Goal: Information Seeking & Learning: Learn about a topic

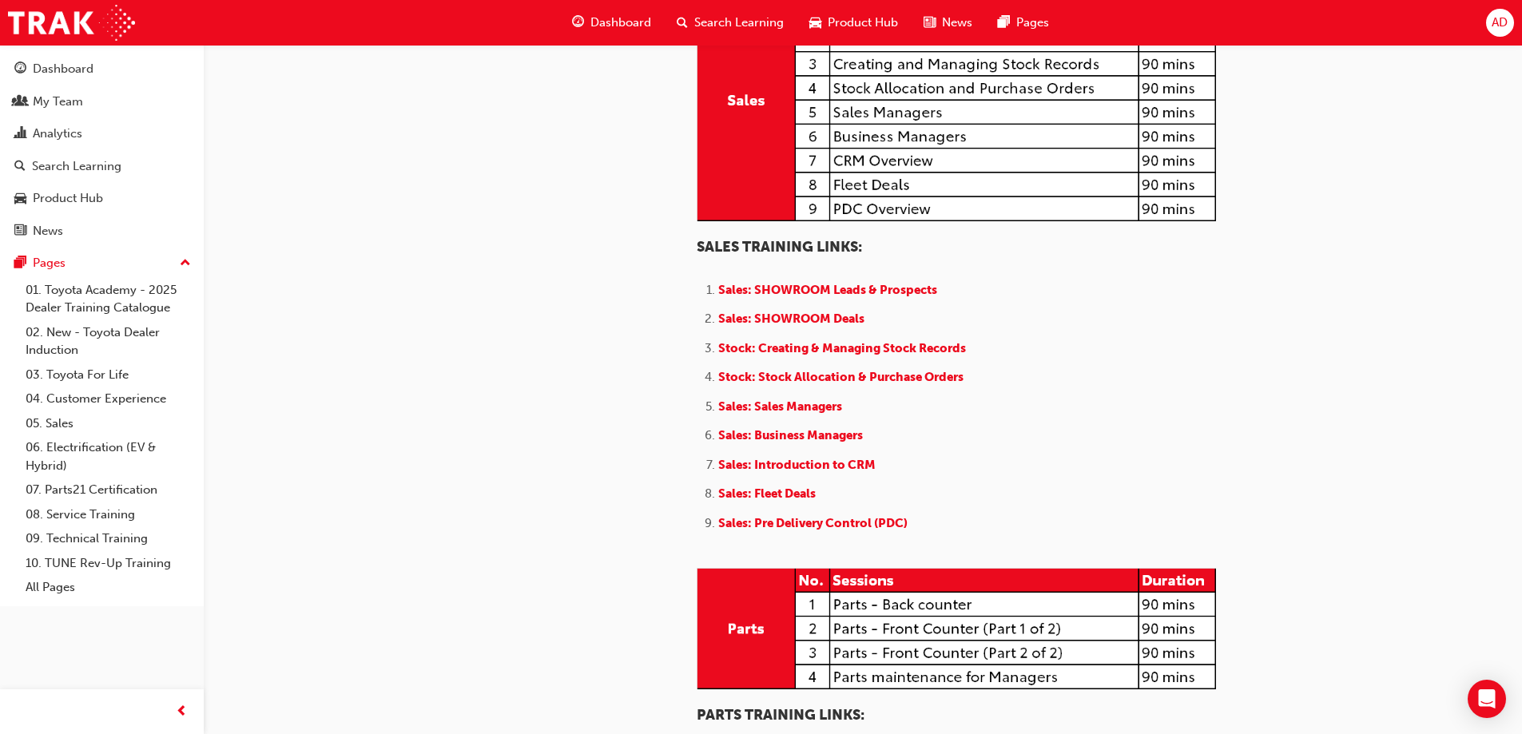
scroll to position [1518, 0]
click at [766, 355] on span "Stock: Creating & Managing Stock Records" at bounding box center [842, 347] width 248 height 14
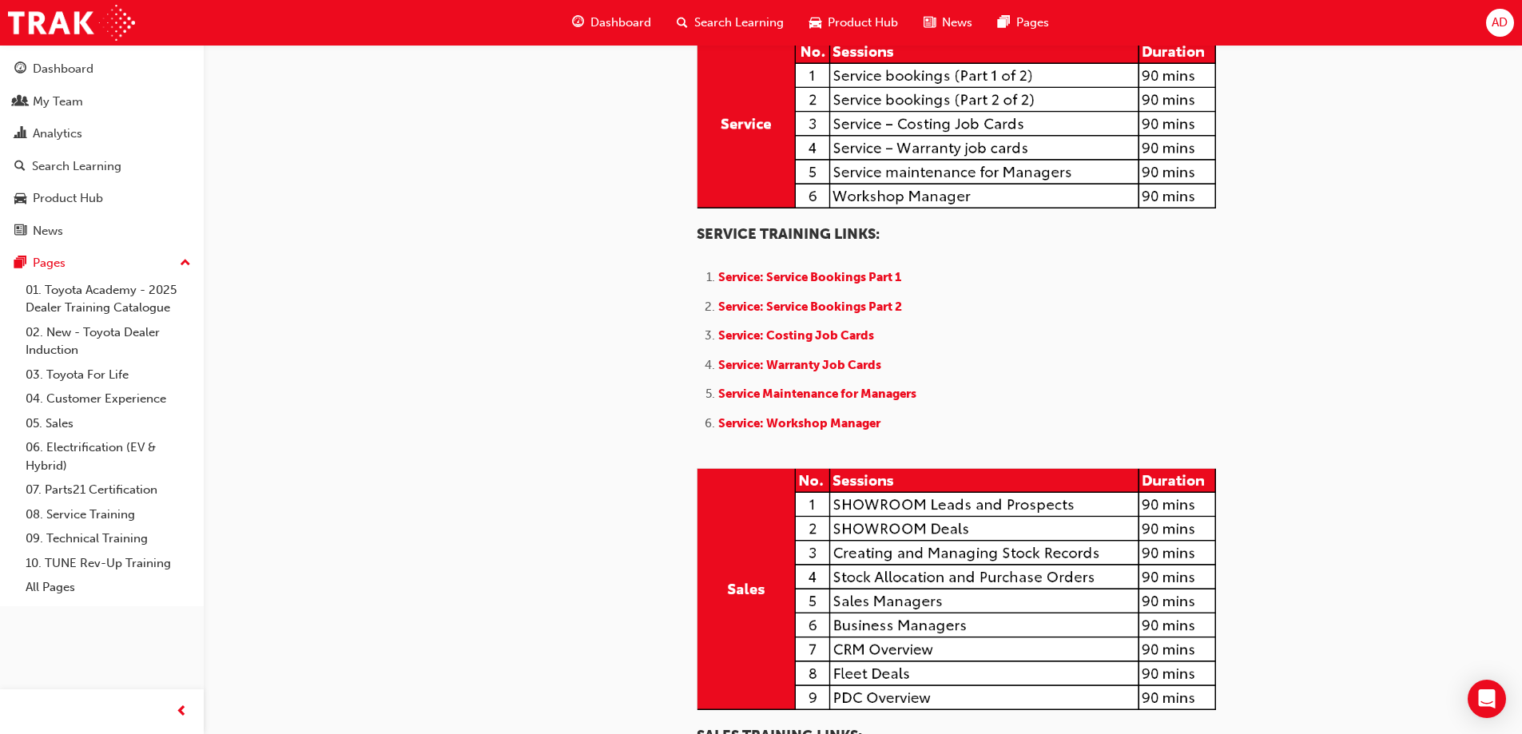
scroll to position [1039, 0]
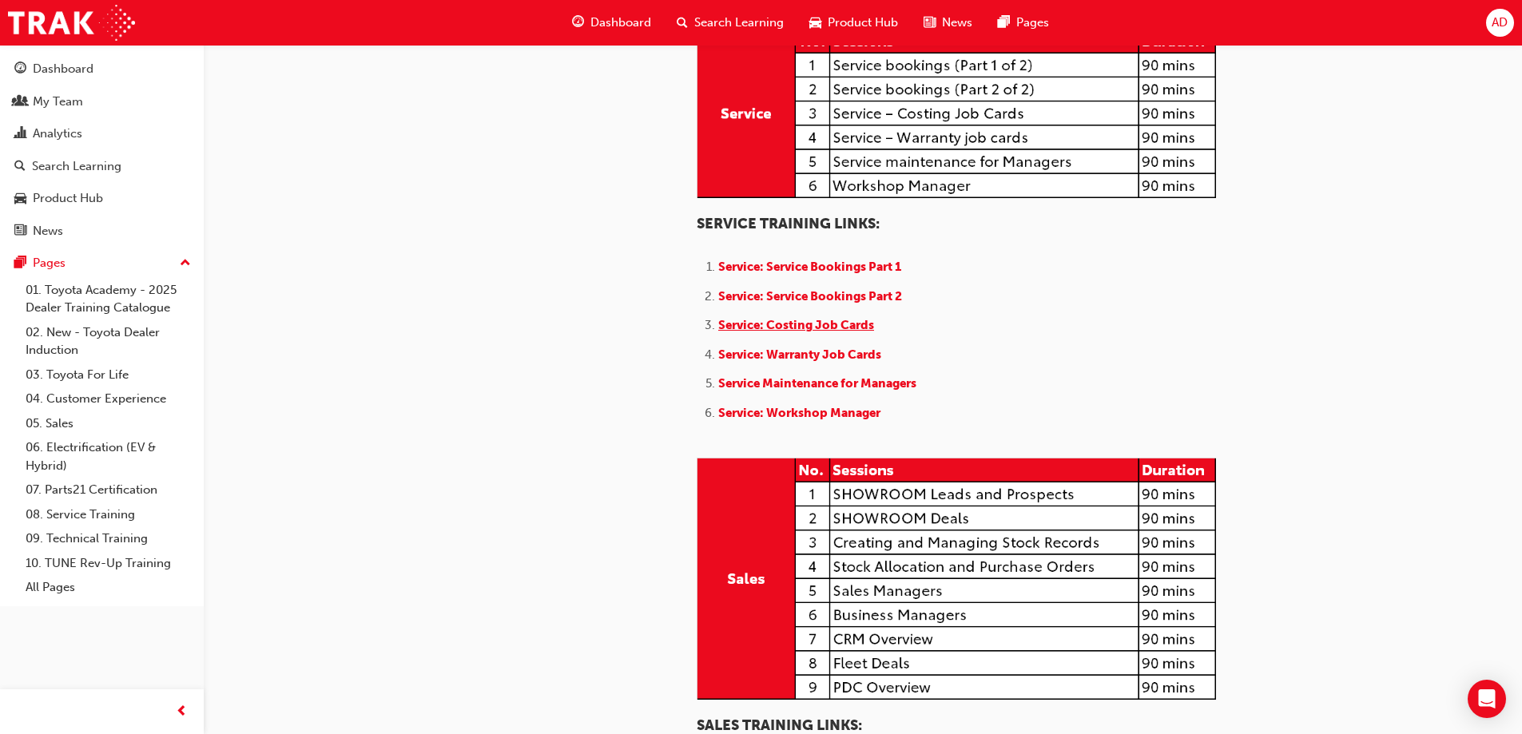
click at [748, 332] on span "Service: Costing Job Cards" at bounding box center [796, 325] width 156 height 14
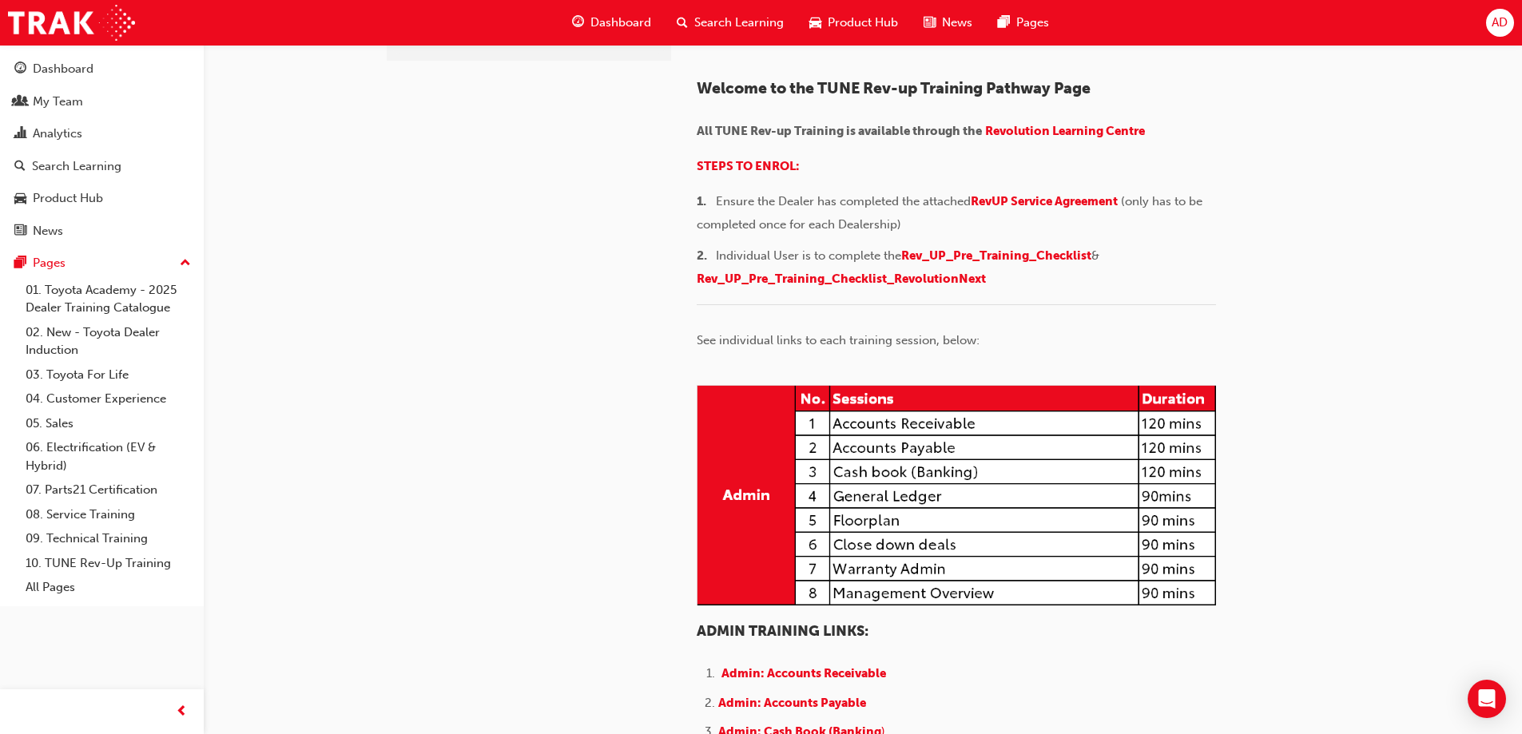
scroll to position [160, 0]
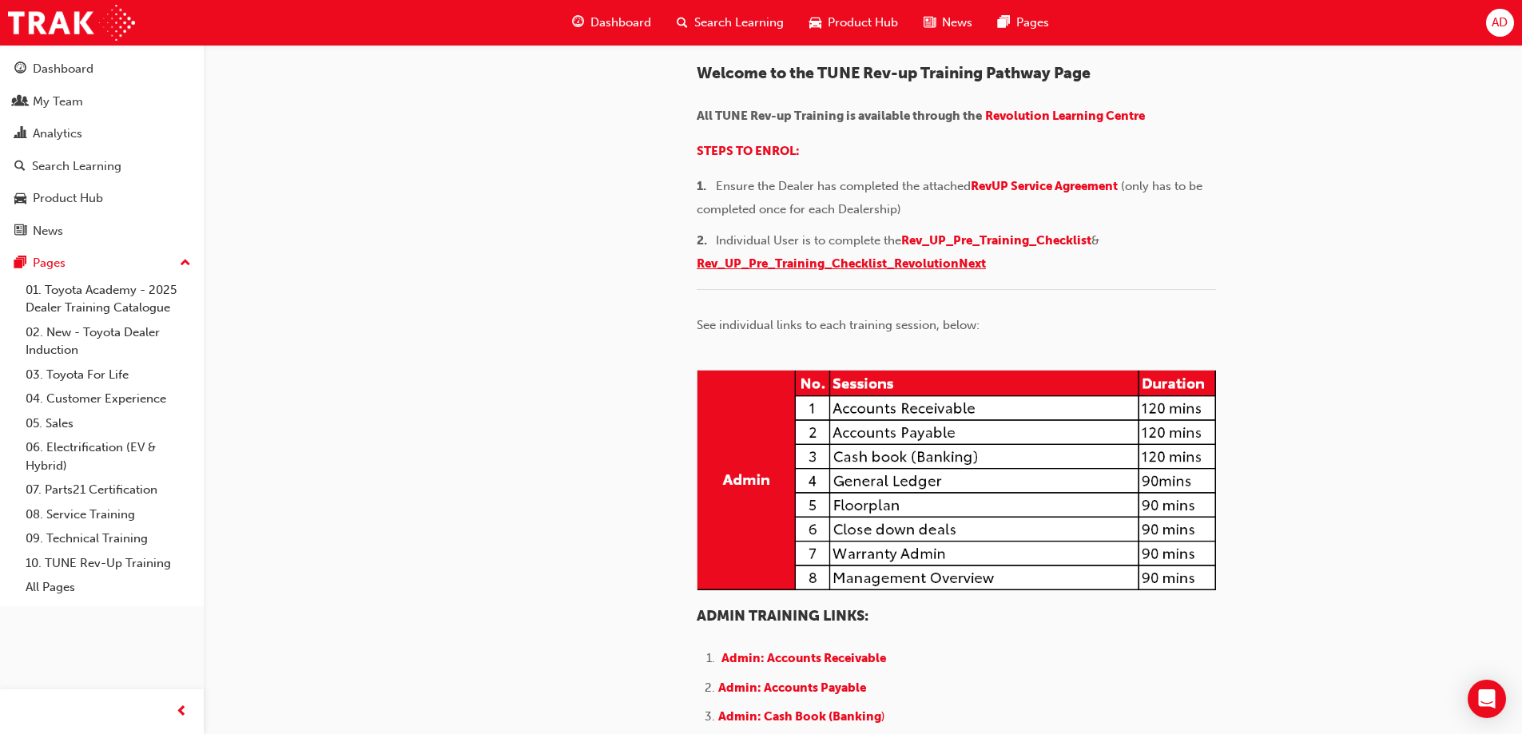
click at [834, 271] on span "Rev_UP_Pre_Training_Checklist_RevolutionNext" at bounding box center [841, 264] width 289 height 14
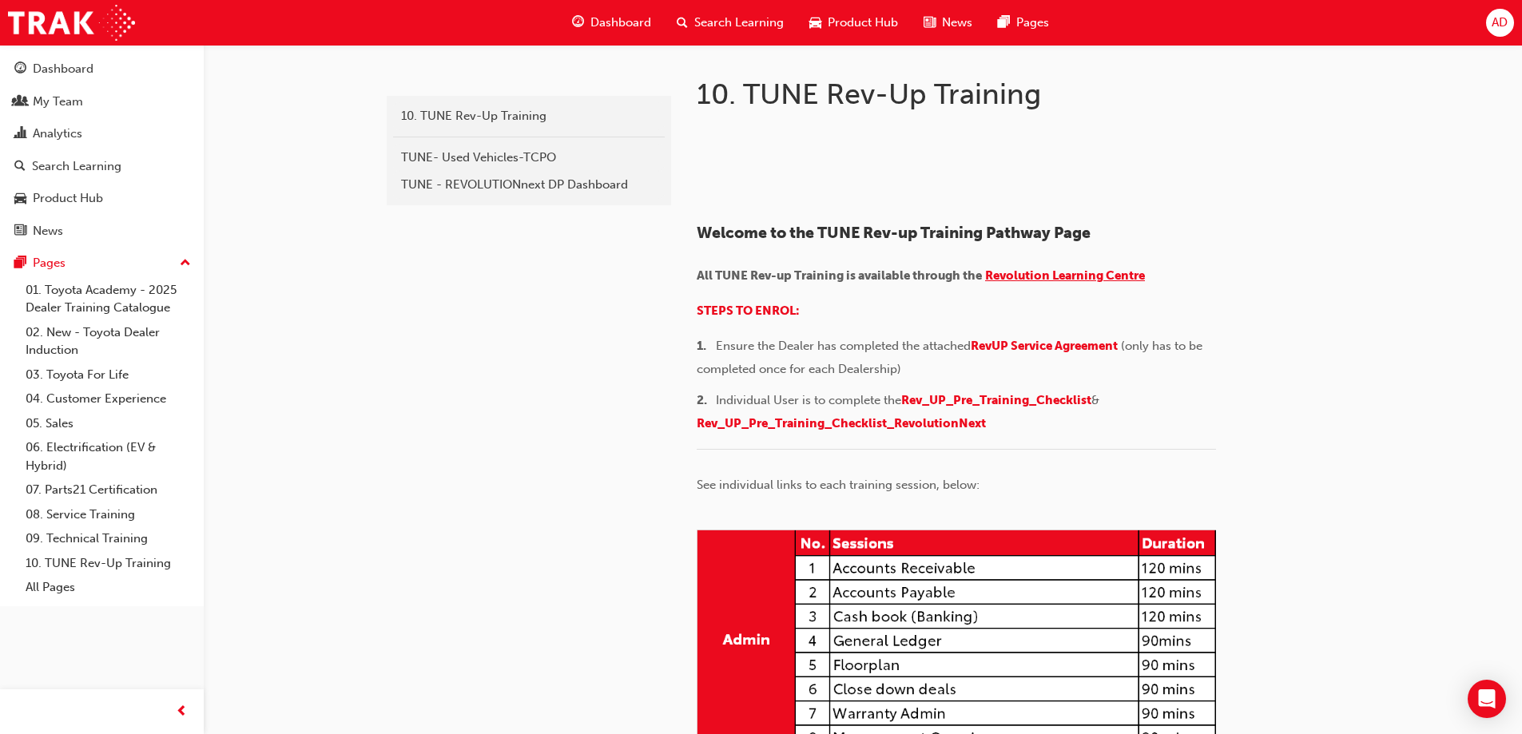
click at [1029, 283] on span "Revolution Learning Centre" at bounding box center [1065, 276] width 160 height 14
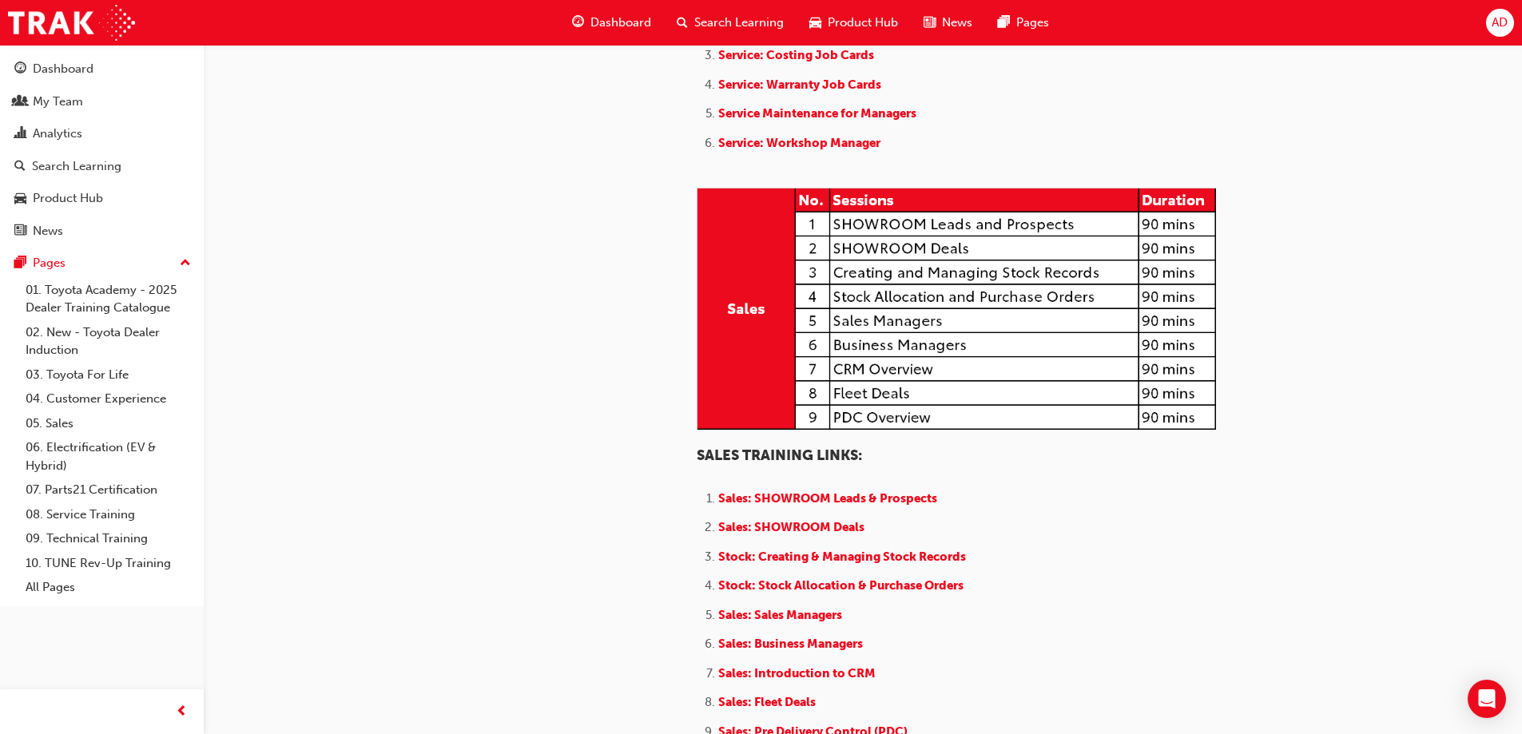
scroll to position [1438, 0]
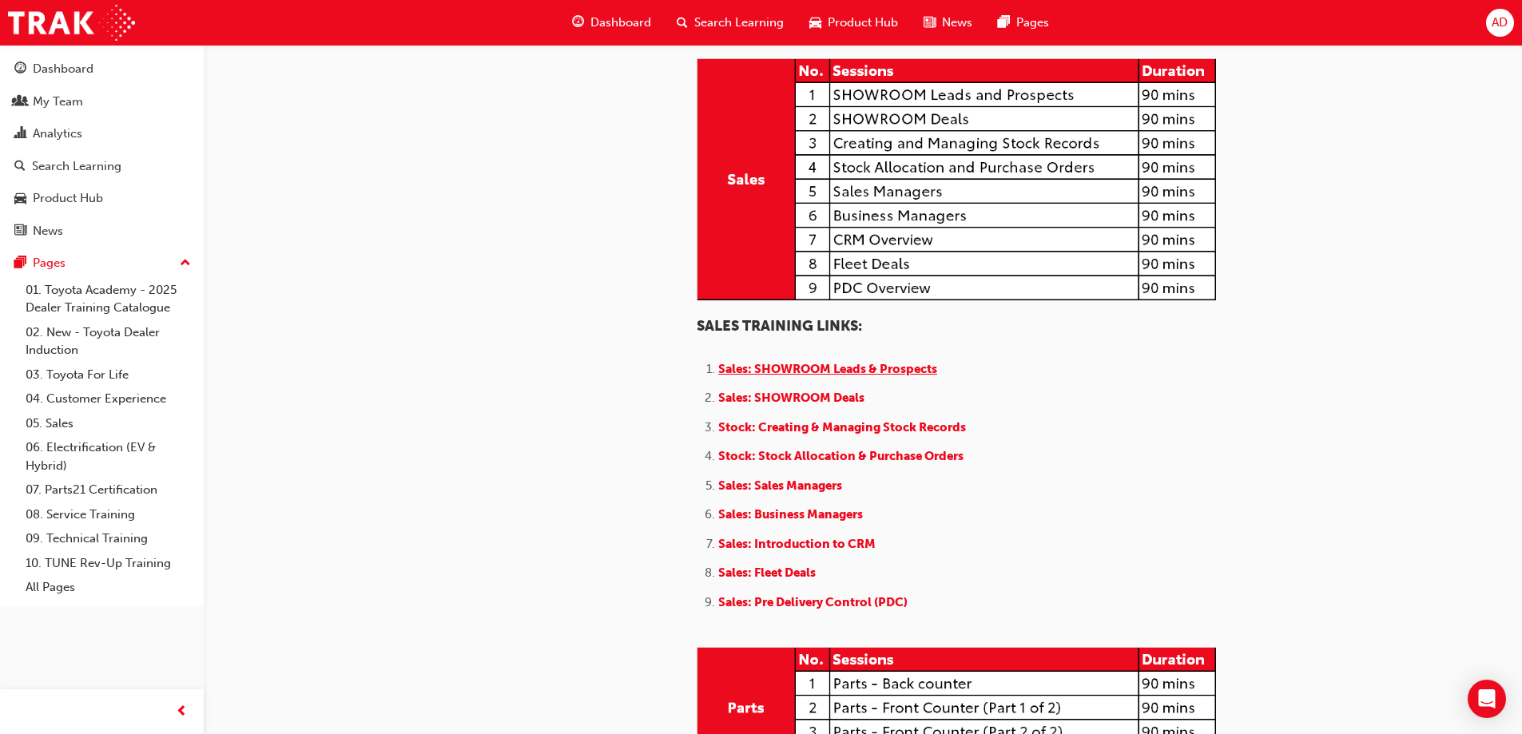
click at [860, 376] on span "Sales: SHOWROOM Leads & Prospects" at bounding box center [827, 369] width 219 height 14
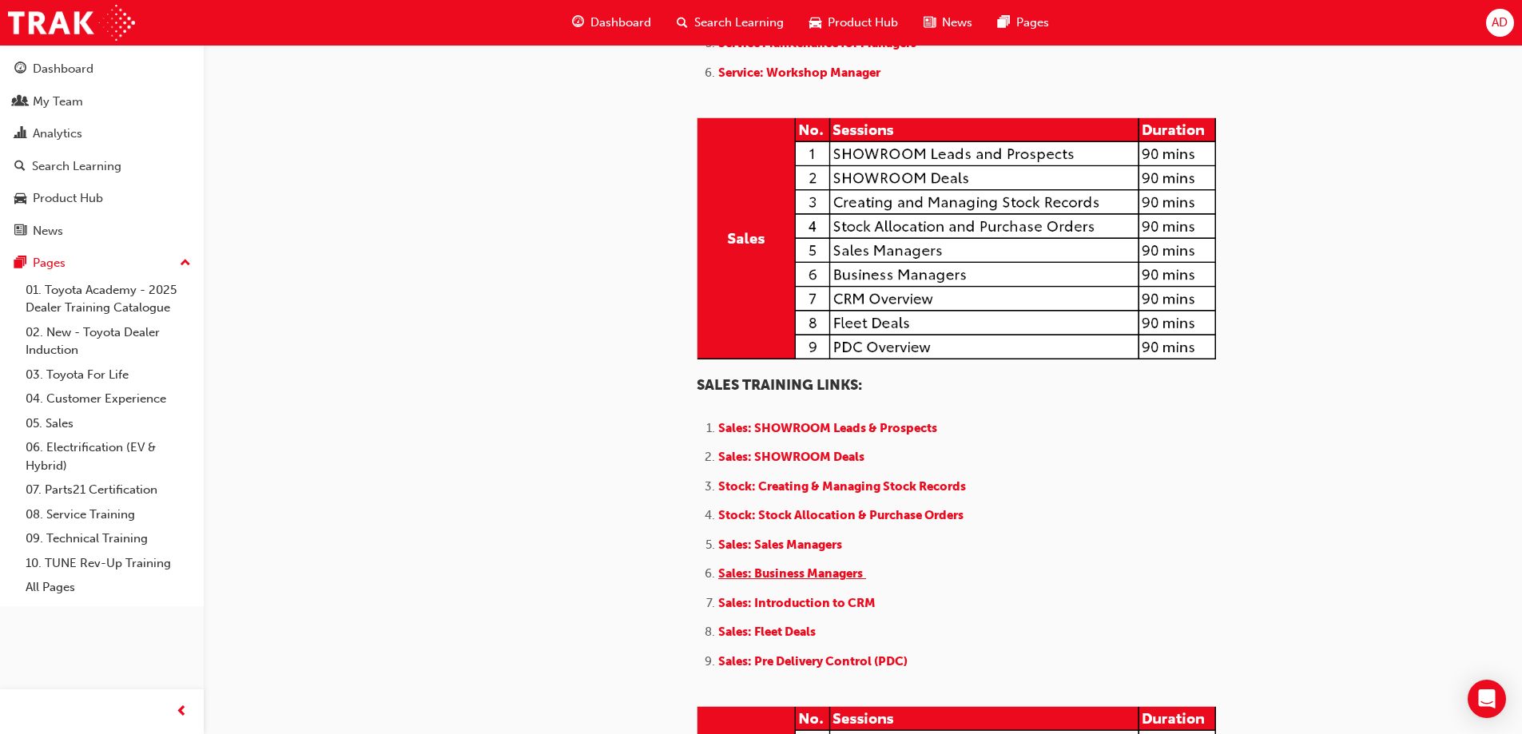
scroll to position [1518, 0]
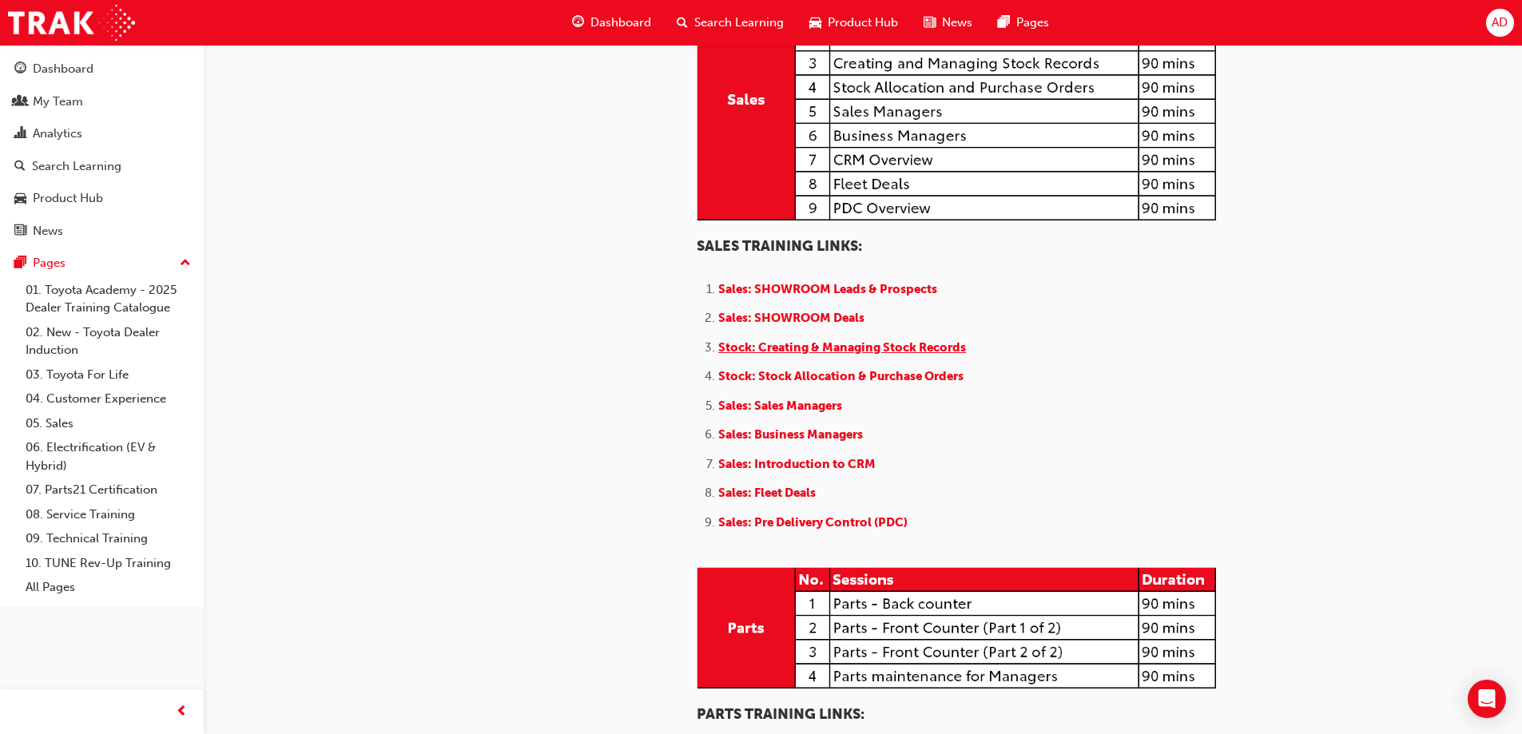
click at [811, 355] on span "Stock: Creating & Managing Stock Records" at bounding box center [842, 347] width 248 height 14
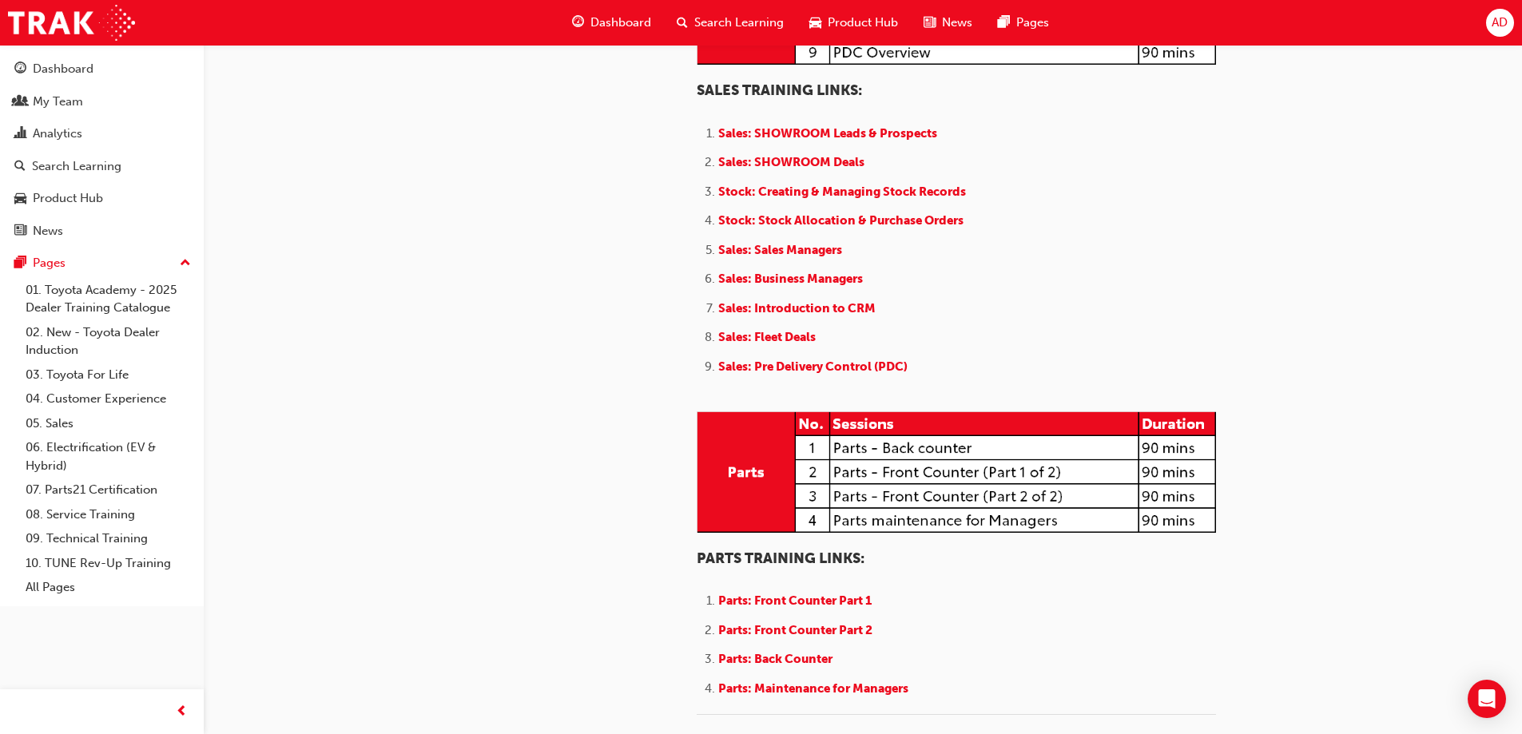
scroll to position [1678, 0]
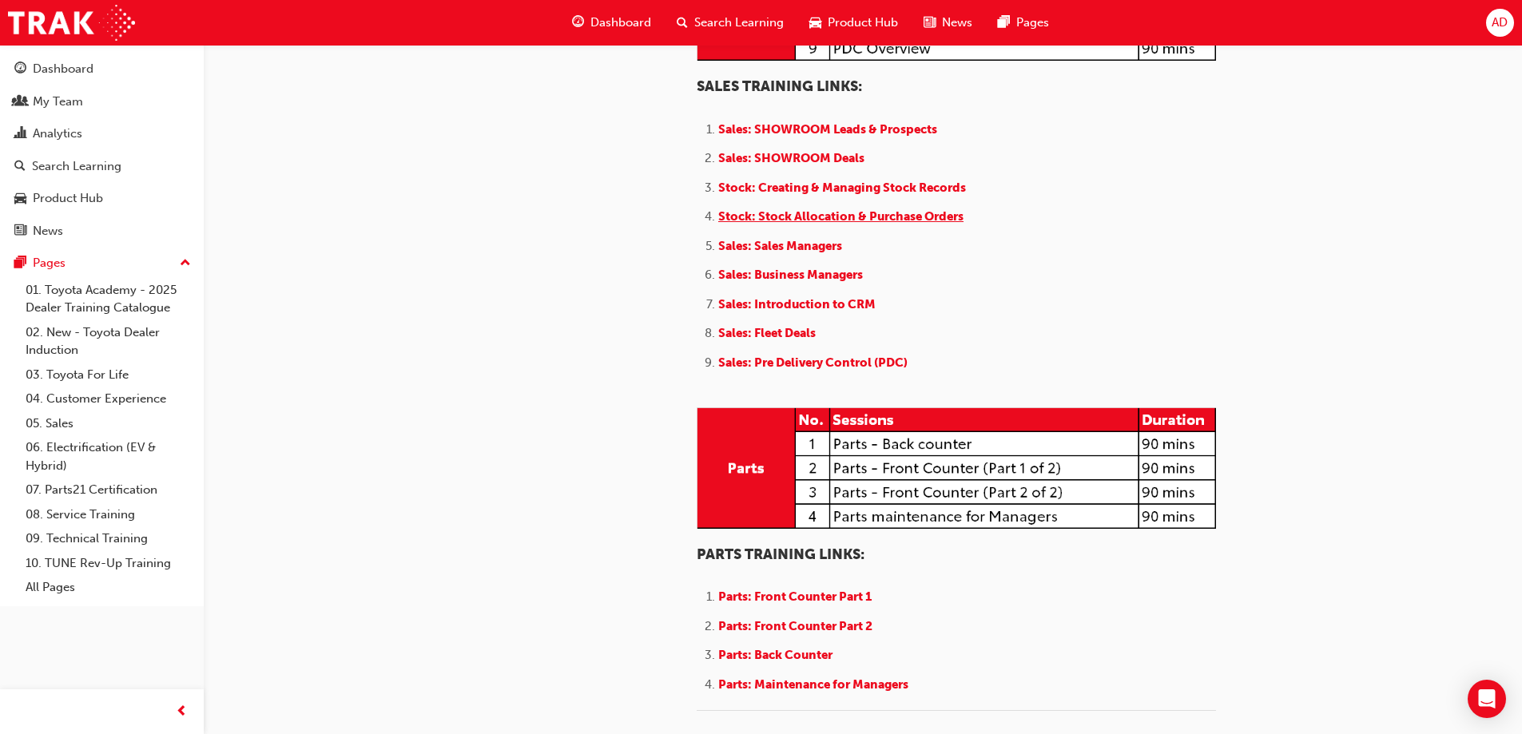
click at [800, 224] on span "Stock: Stock Allocation & Purchase Orders" at bounding box center [840, 216] width 245 height 14
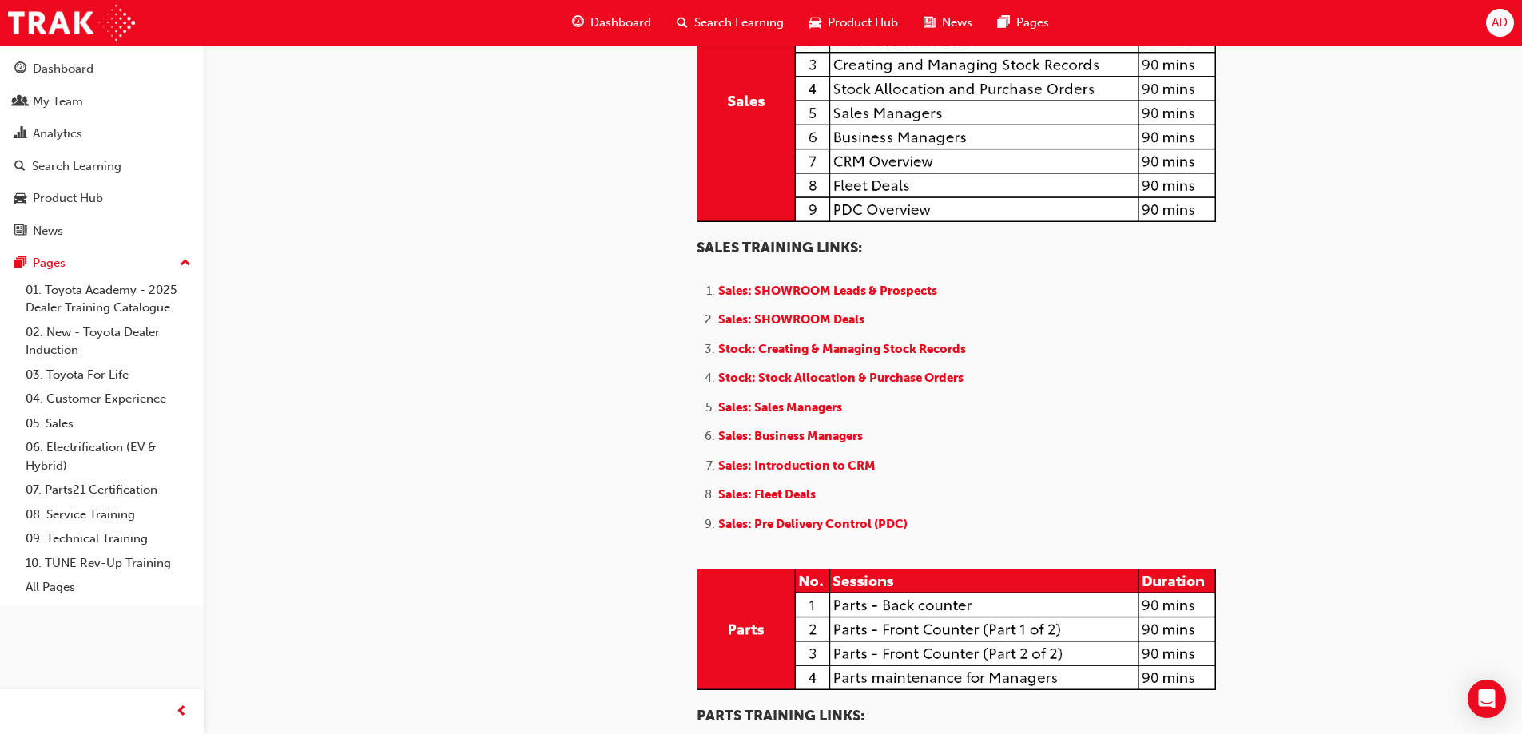
scroll to position [1518, 0]
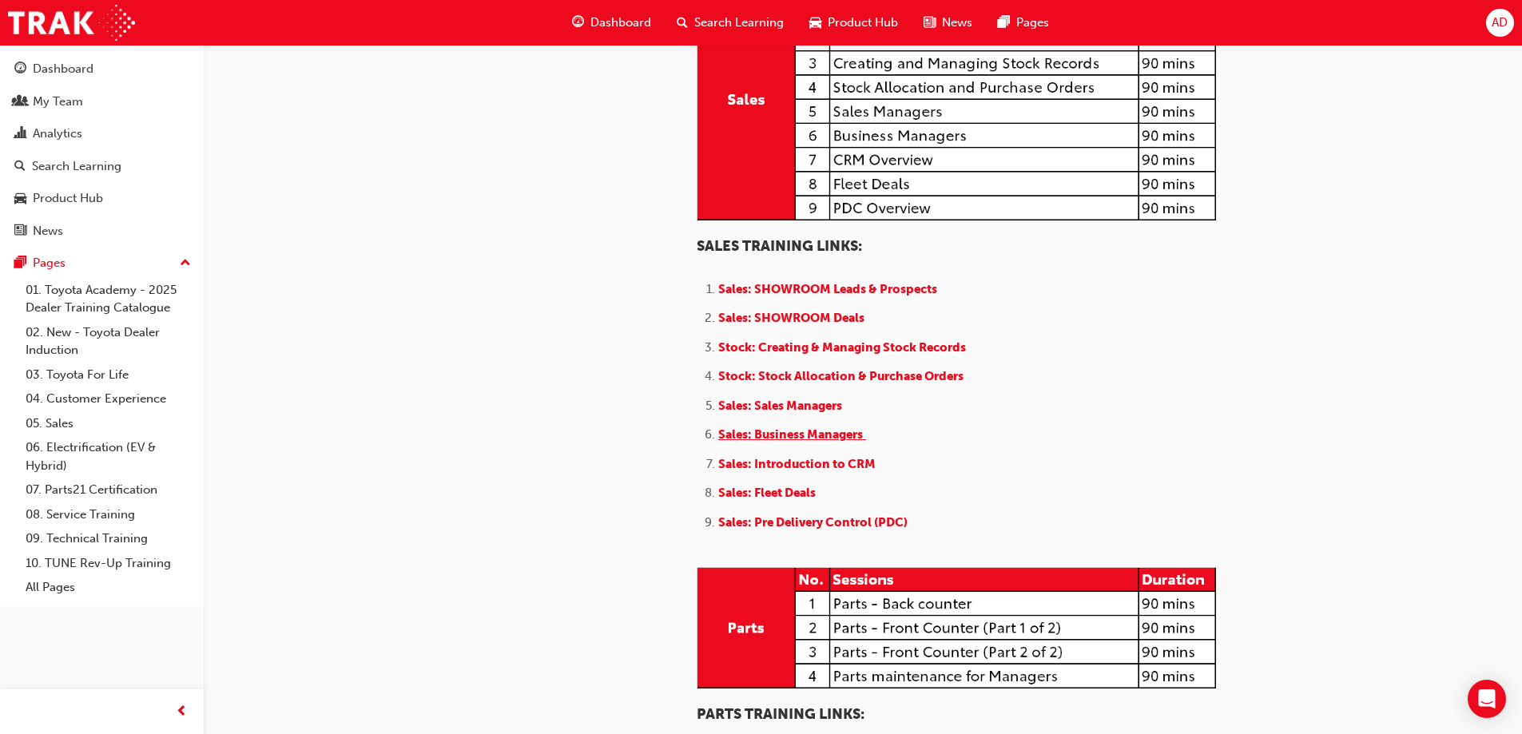
click at [807, 442] on span "Sales: Business Managers" at bounding box center [790, 435] width 145 height 14
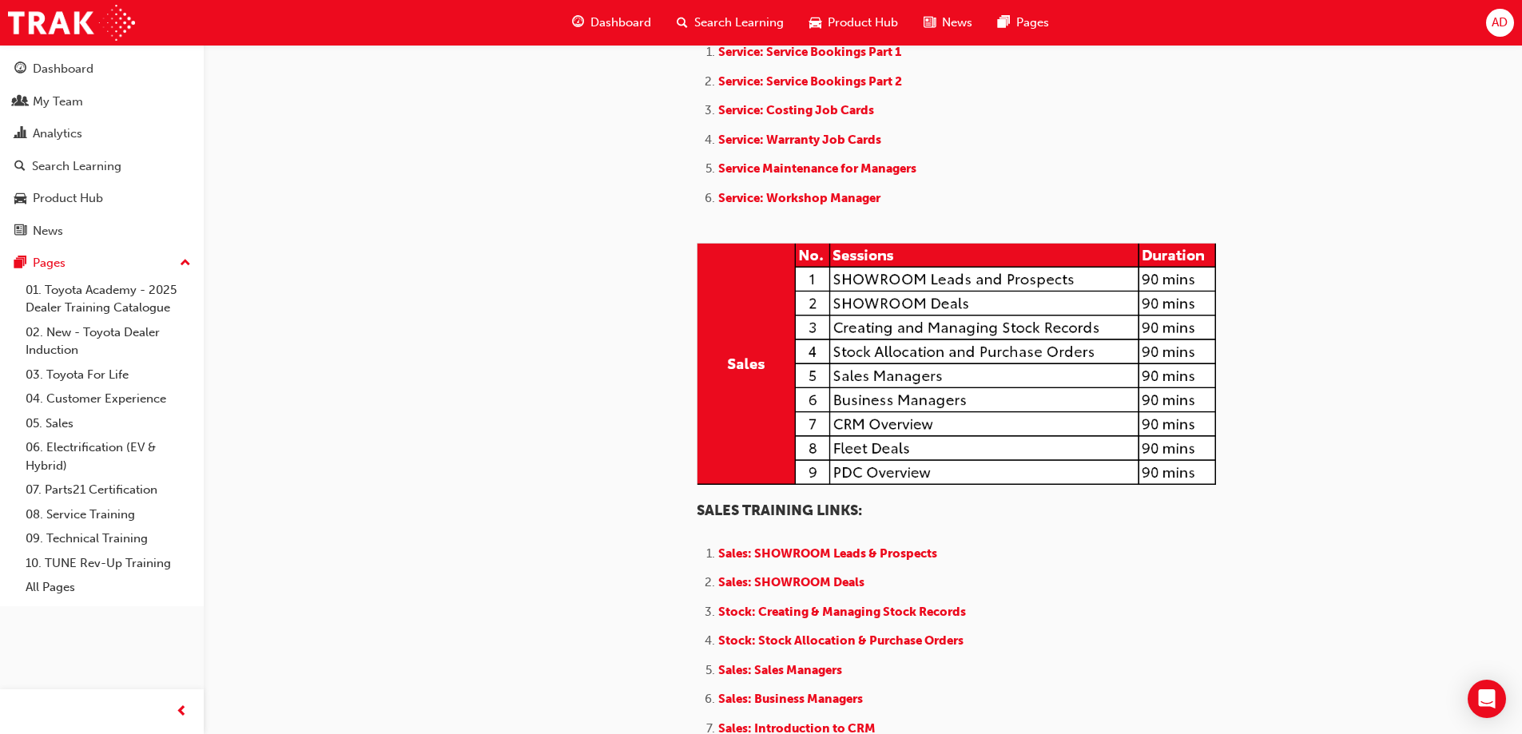
scroll to position [1518, 0]
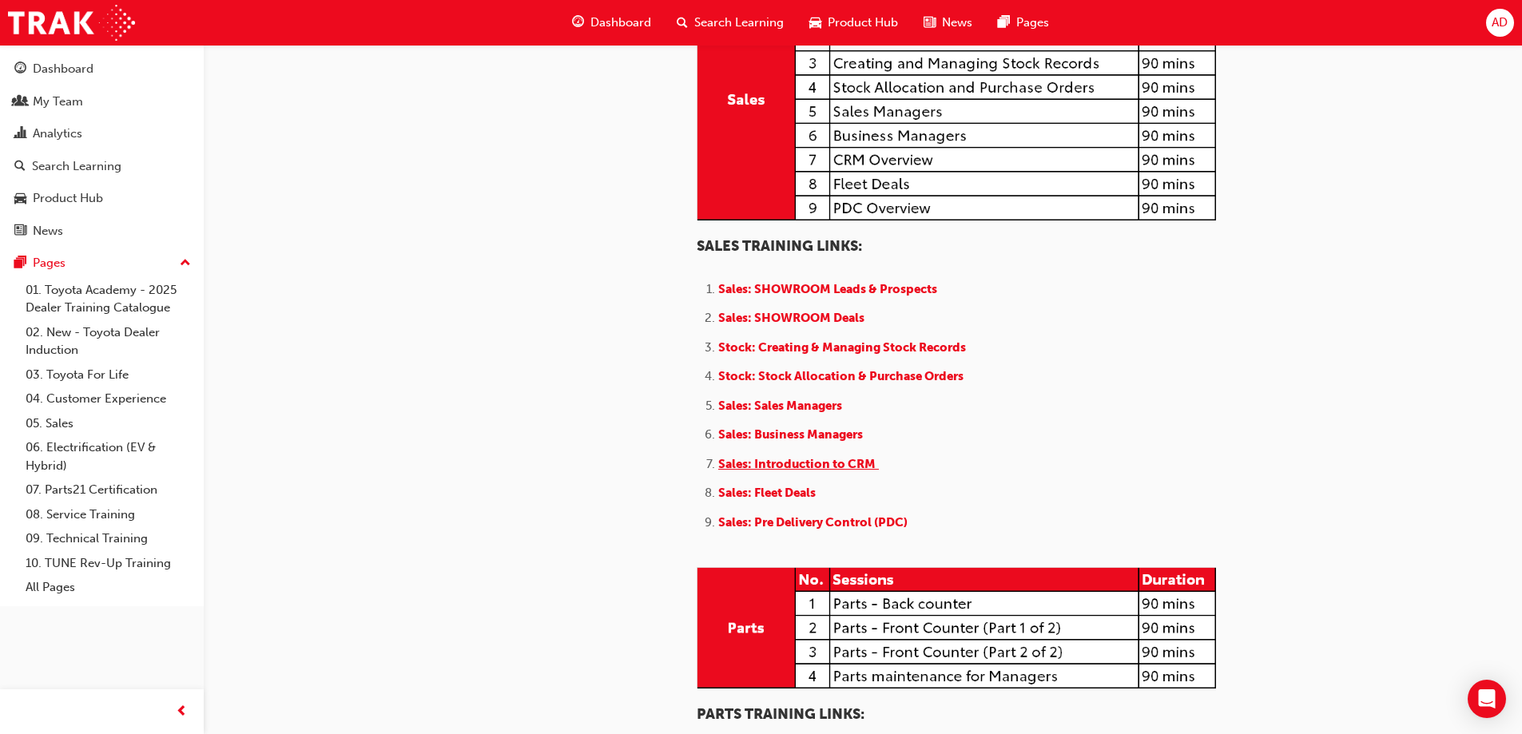
click at [816, 471] on span "Sales: Introduction to CRM" at bounding box center [796, 464] width 157 height 14
